Goal: Task Accomplishment & Management: Complete application form

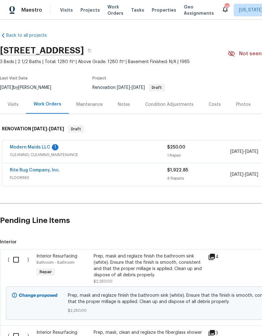
click at [40, 147] on link "Modern Maids LLC" at bounding box center [30, 147] width 41 height 4
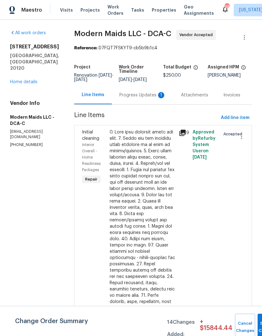
click at [149, 98] on div "Progress Updates 1" at bounding box center [142, 95] width 47 height 6
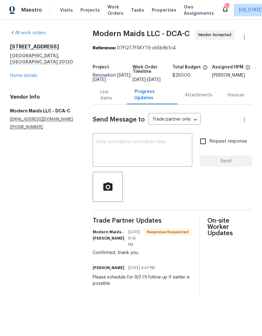
click at [25, 74] on link "Home details" at bounding box center [23, 76] width 27 height 4
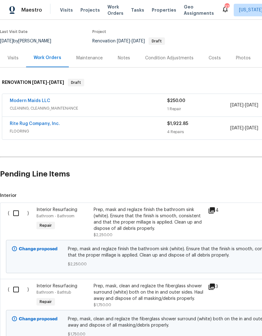
scroll to position [47, 0]
click at [17, 216] on input "checkbox" at bounding box center [18, 213] width 18 height 13
checkbox input "true"
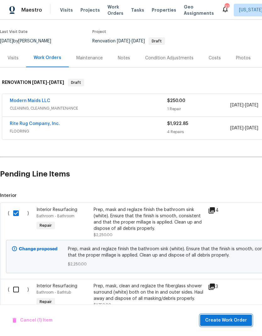
click at [224, 318] on span "Create Work Order" at bounding box center [226, 321] width 42 height 8
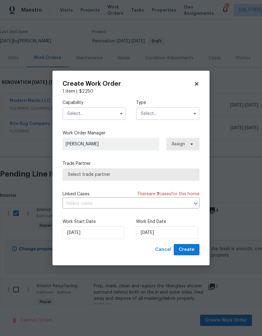
click at [116, 107] on input "text" at bounding box center [94, 113] width 63 height 13
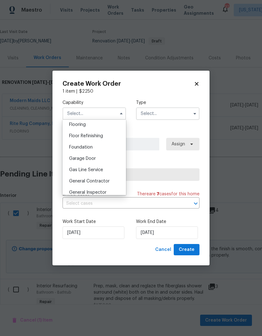
scroll to position [248, 0]
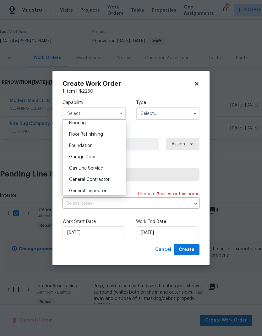
click at [107, 182] on span "General Contractor" at bounding box center [89, 180] width 41 height 4
type input "General Contractor"
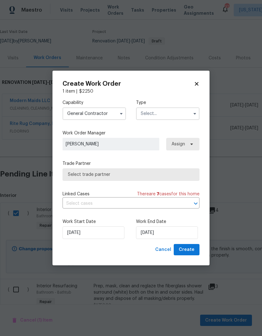
click at [190, 113] on input "text" at bounding box center [167, 113] width 63 height 13
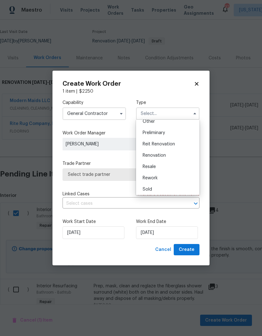
scroll to position [129, 0]
click at [170, 157] on div "Renovation" at bounding box center [168, 155] width 60 height 11
type input "Renovation"
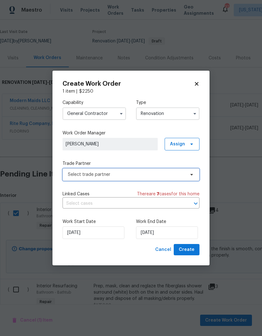
click at [185, 175] on span "Select trade partner" at bounding box center [131, 174] width 137 height 13
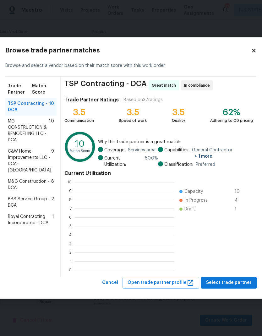
scroll to position [88, 100]
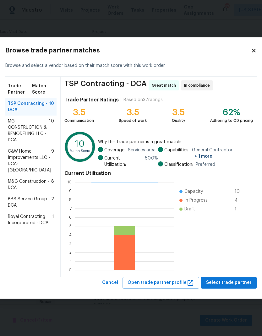
click at [251, 51] on icon at bounding box center [254, 51] width 6 height 6
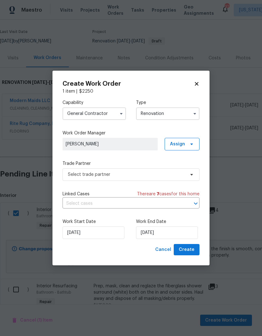
click at [194, 81] on icon at bounding box center [197, 84] width 6 height 6
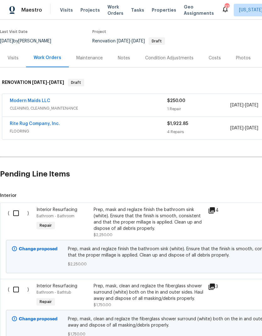
click at [19, 213] on input "checkbox" at bounding box center [18, 213] width 18 height 13
checkbox input "true"
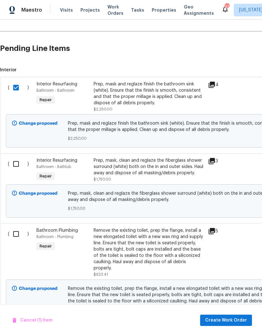
scroll to position [172, 0]
click at [14, 166] on input "checkbox" at bounding box center [18, 163] width 18 height 13
checkbox input "true"
click at [18, 230] on input "checkbox" at bounding box center [18, 234] width 18 height 13
checkbox input "true"
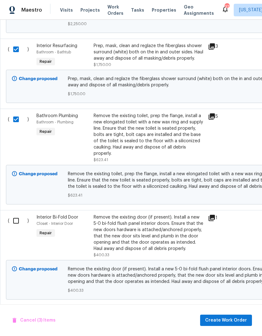
scroll to position [289, 0]
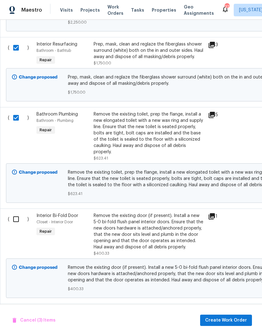
click at [16, 219] on input "checkbox" at bounding box center [18, 219] width 18 height 13
checkbox input "true"
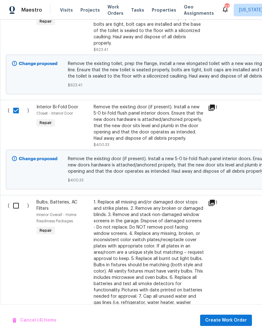
scroll to position [397, 0]
click at [17, 206] on input "checkbox" at bounding box center [18, 205] width 18 height 13
checkbox input "true"
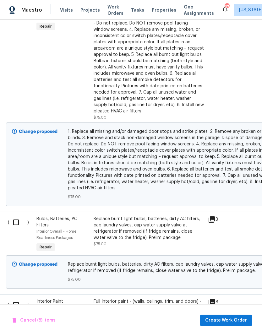
scroll to position [602, 0]
click at [18, 222] on input "checkbox" at bounding box center [18, 222] width 18 height 13
checkbox input "true"
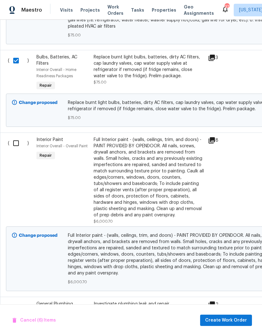
scroll to position [763, 0]
click at [18, 146] on input "checkbox" at bounding box center [18, 143] width 18 height 13
checkbox input "true"
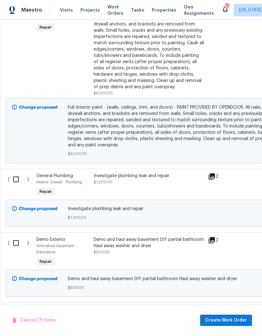
scroll to position [892, 0]
click at [16, 183] on input "checkbox" at bounding box center [18, 179] width 18 height 13
checkbox input "true"
click at [18, 244] on input "checkbox" at bounding box center [18, 243] width 18 height 13
checkbox input "true"
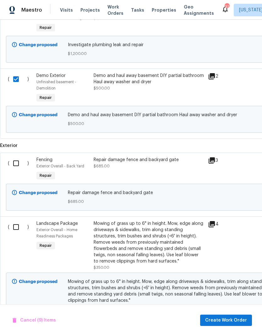
scroll to position [1056, 0]
click at [17, 166] on input "checkbox" at bounding box center [18, 163] width 18 height 13
checkbox input "true"
click at [18, 229] on input "checkbox" at bounding box center [18, 226] width 18 height 13
checkbox input "true"
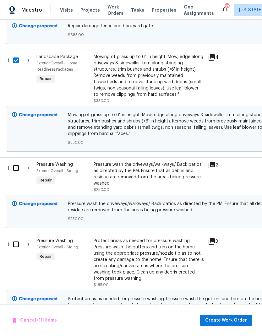
scroll to position [1223, 0]
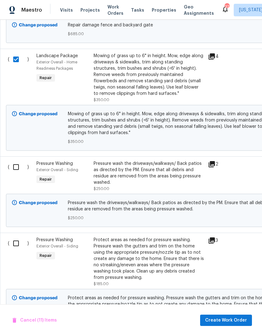
click at [17, 172] on input "checkbox" at bounding box center [18, 167] width 18 height 13
checkbox input "true"
click at [18, 245] on input "checkbox" at bounding box center [18, 243] width 18 height 13
checkbox input "true"
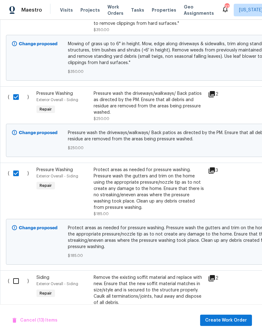
scroll to position [1365, 0]
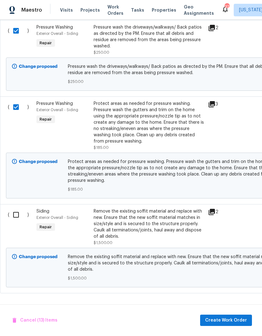
click at [20, 217] on input "checkbox" at bounding box center [18, 214] width 18 height 13
checkbox input "true"
click at [223, 322] on span "Create Work Order" at bounding box center [226, 321] width 42 height 8
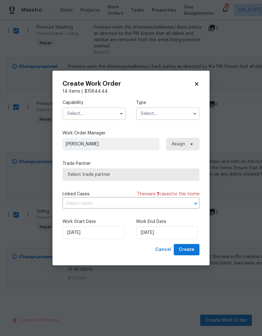
click at [113, 112] on input "text" at bounding box center [94, 113] width 63 height 13
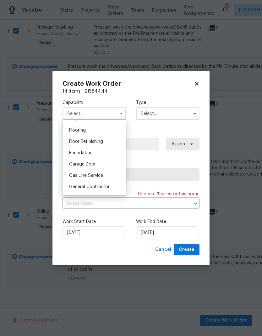
scroll to position [241, 0]
click at [102, 186] on span "General Contractor" at bounding box center [89, 186] width 41 height 4
type input "General Contractor"
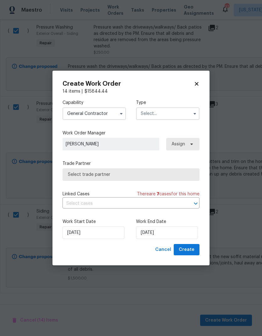
click at [188, 114] on input "text" at bounding box center [167, 113] width 63 height 13
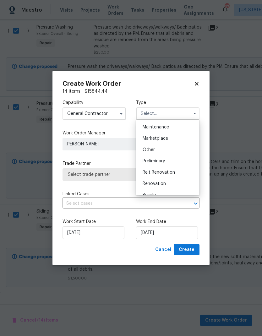
scroll to position [0, 0]
click at [173, 182] on div "Renovation" at bounding box center [168, 184] width 60 height 11
type input "Renovation"
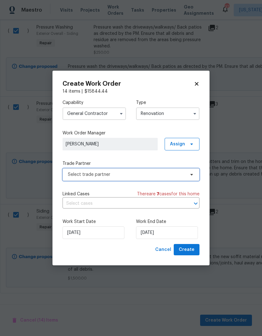
click at [189, 176] on icon at bounding box center [191, 174] width 5 height 5
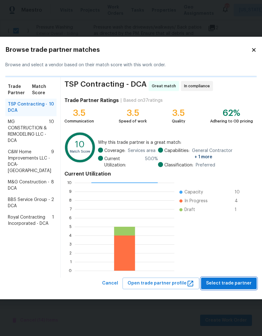
click at [223, 282] on span "Select trade partner" at bounding box center [229, 284] width 46 height 8
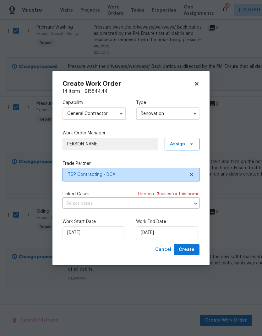
click at [191, 174] on icon at bounding box center [191, 174] width 3 height 3
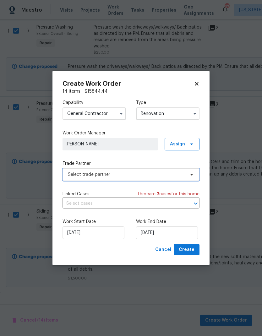
click at [191, 177] on icon at bounding box center [191, 174] width 5 height 5
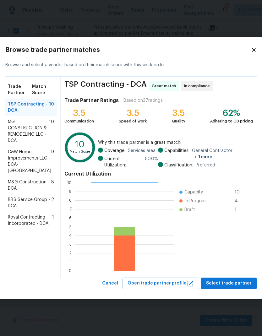
click at [25, 160] on span "C&W Home Improvements LLC - DCA-MD" at bounding box center [29, 161] width 43 height 25
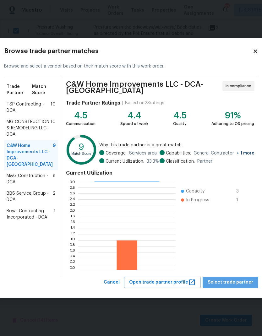
click at [231, 281] on span "Select trade partner" at bounding box center [231, 283] width 46 height 8
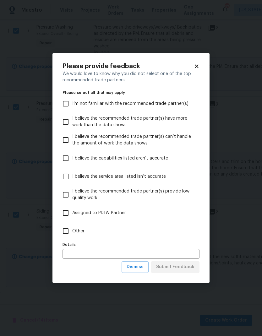
click at [64, 236] on input "Other" at bounding box center [65, 231] width 13 height 13
checkbox input "true"
click at [181, 269] on span "Submit Feedback" at bounding box center [175, 267] width 38 height 8
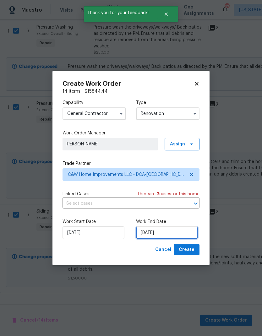
click at [157, 232] on input "8/26/2025" at bounding box center [167, 233] width 62 height 13
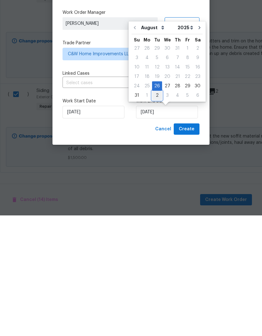
click at [157, 212] on div "2" at bounding box center [157, 216] width 10 height 9
type input "9/2/2025"
select select "8"
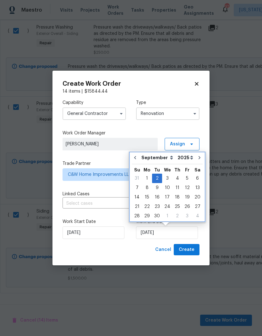
click at [136, 159] on icon "Go to previous month" at bounding box center [135, 157] width 5 height 5
type input "8/26/2025"
select select "7"
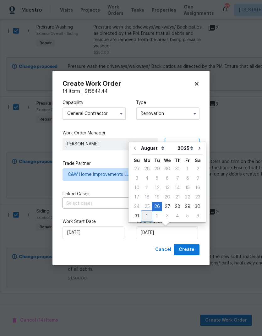
click at [146, 216] on div "1" at bounding box center [147, 216] width 10 height 9
type input "9/1/2025"
select select "8"
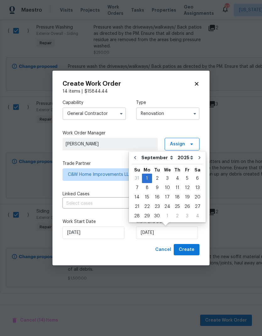
click at [133, 251] on div "Cancel Create" at bounding box center [131, 250] width 137 height 12
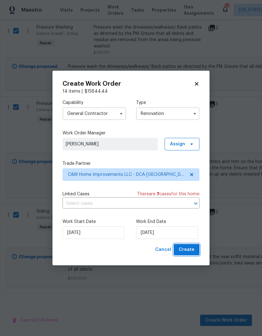
click at [191, 250] on span "Create" at bounding box center [187, 250] width 16 height 8
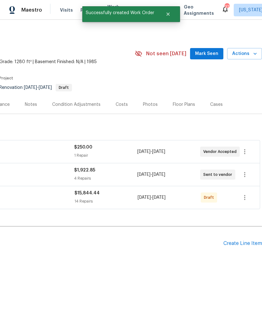
scroll to position [0, 93]
click at [243, 201] on icon "button" at bounding box center [245, 198] width 8 height 8
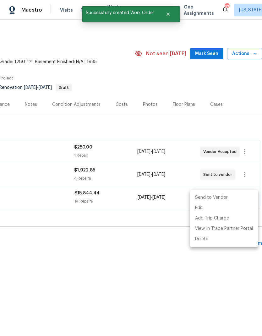
click at [232, 198] on li "Send to Vendor" at bounding box center [224, 198] width 68 height 10
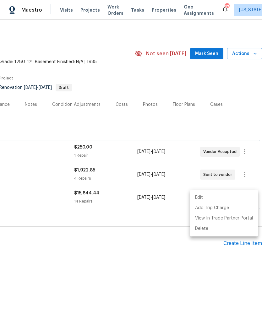
click at [136, 276] on div at bounding box center [131, 168] width 262 height 336
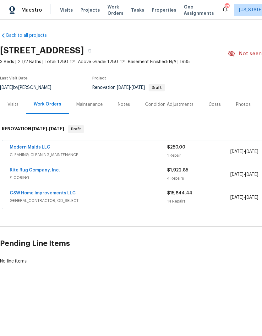
scroll to position [0, 0]
click at [213, 105] on div "Costs" at bounding box center [215, 105] width 12 height 6
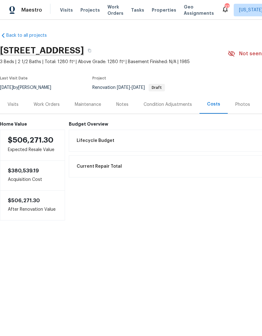
click at [47, 105] on div "Work Orders" at bounding box center [47, 105] width 26 height 6
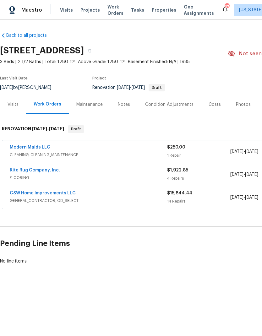
click at [154, 171] on div "Rite Rug Company, Inc." at bounding box center [88, 171] width 157 height 8
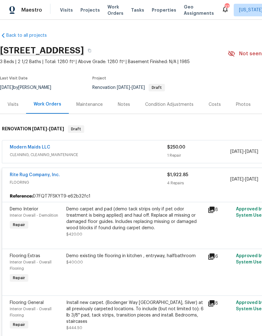
click at [13, 106] on div "Visits" at bounding box center [13, 105] width 11 height 6
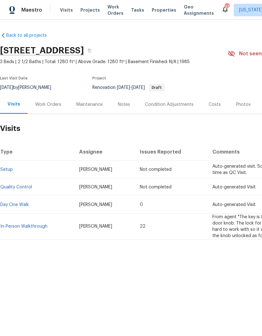
click at [44, 106] on div "Work Orders" at bounding box center [48, 105] width 26 height 6
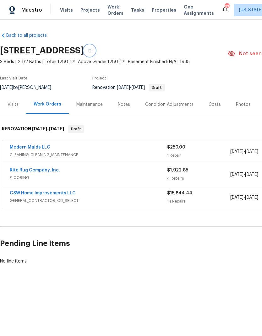
click at [95, 48] on button "button" at bounding box center [89, 50] width 11 height 11
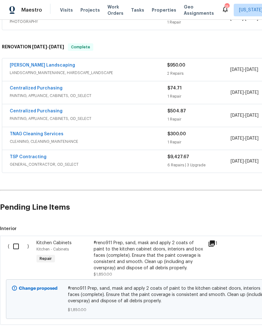
scroll to position [133, 0]
click at [16, 251] on input "checkbox" at bounding box center [18, 246] width 18 height 13
checkbox input "true"
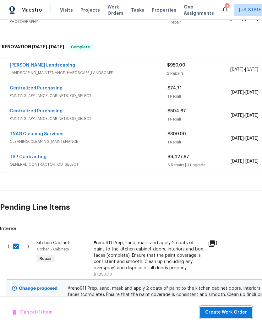
click at [223, 312] on span "Create Work Order" at bounding box center [226, 313] width 42 height 8
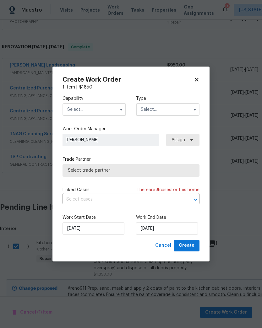
click at [119, 112] on button "button" at bounding box center [122, 110] width 8 height 8
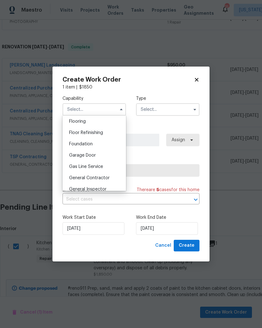
scroll to position [245, 0]
click at [104, 177] on span "General Contractor" at bounding box center [89, 178] width 41 height 4
type input "General Contractor"
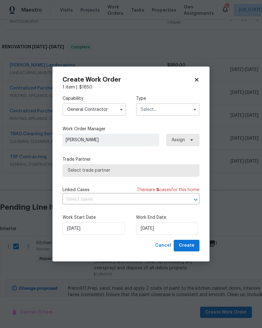
click at [193, 109] on icon "button" at bounding box center [194, 109] width 5 height 5
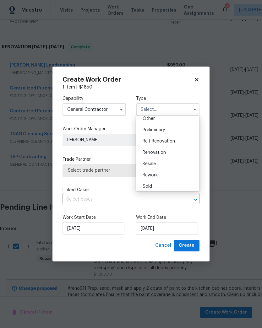
scroll to position [131, 0]
click at [178, 154] on div "Renovation" at bounding box center [168, 149] width 60 height 11
type input "Renovation"
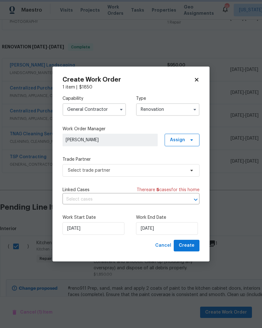
scroll to position [0, 0]
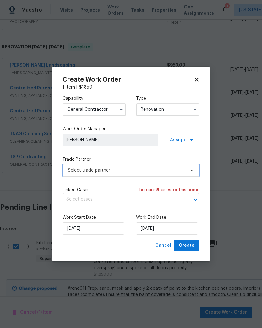
click at [192, 173] on icon at bounding box center [191, 170] width 5 height 5
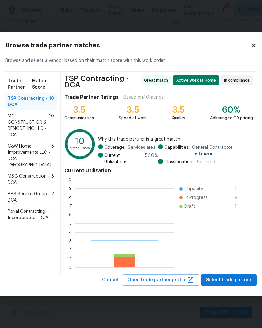
scroll to position [88, 100]
click at [24, 154] on span "C&W Home Improvements LLC - DCA-MD" at bounding box center [29, 155] width 43 height 25
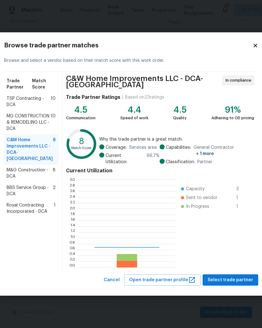
scroll to position [88, 97]
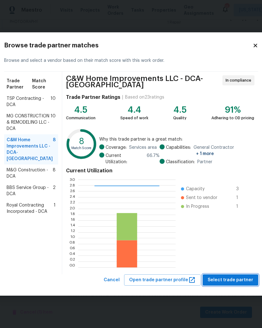
click at [229, 282] on button "Select trade partner" at bounding box center [231, 281] width 56 height 12
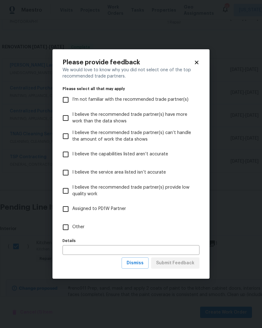
click at [67, 234] on input "Other" at bounding box center [65, 227] width 13 height 13
checkbox input "true"
click at [183, 265] on span "Submit Feedback" at bounding box center [175, 264] width 38 height 8
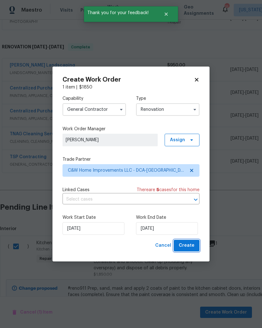
click at [189, 246] on span "Create" at bounding box center [187, 246] width 16 height 8
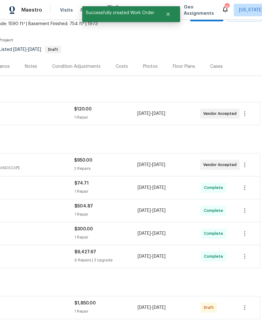
scroll to position [38, 93]
click at [247, 311] on icon "button" at bounding box center [245, 309] width 8 height 8
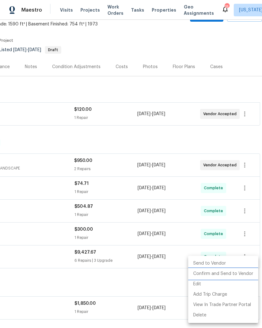
click at [231, 276] on li "Confirm and Send to Vendor" at bounding box center [223, 274] width 70 height 10
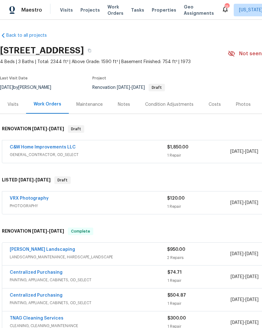
scroll to position [0, 0]
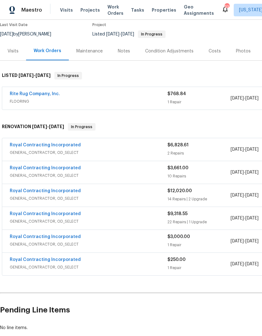
scroll to position [54, 0]
click at [45, 94] on link "Rite Rug Company, Inc." at bounding box center [35, 93] width 50 height 4
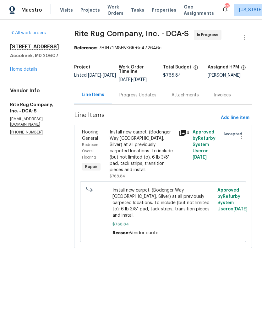
click at [125, 94] on div "Progress Updates" at bounding box center [137, 95] width 37 height 6
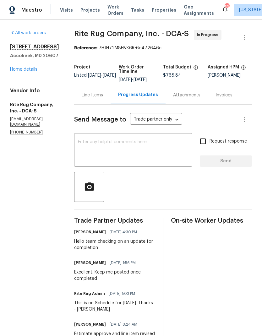
click at [28, 72] on link "Home details" at bounding box center [23, 69] width 27 height 4
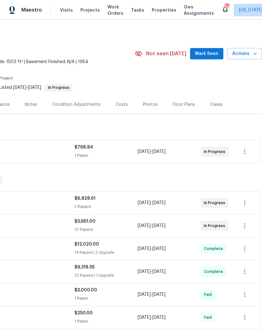
scroll to position [0, 93]
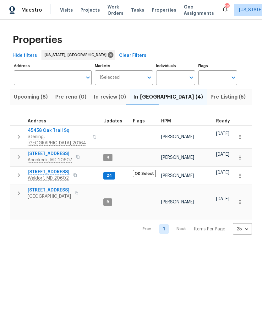
click at [56, 187] on span "[STREET_ADDRESS]" at bounding box center [49, 190] width 43 height 6
click at [34, 97] on span "Upcoming (8)" at bounding box center [31, 97] width 34 height 9
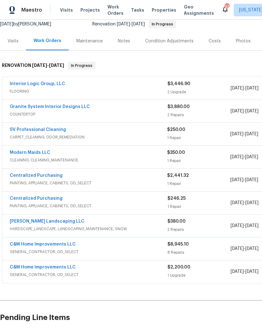
scroll to position [63, 0]
click at [115, 180] on div "Centralized Purchasing" at bounding box center [88, 177] width 157 height 8
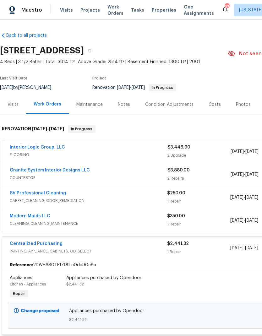
scroll to position [0, 0]
click at [209, 106] on div "Costs" at bounding box center [215, 105] width 12 height 6
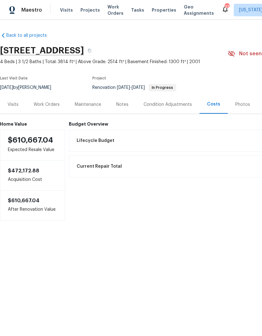
click at [52, 103] on div "Work Orders" at bounding box center [47, 105] width 26 height 6
